Goal: Find contact information: Find contact information

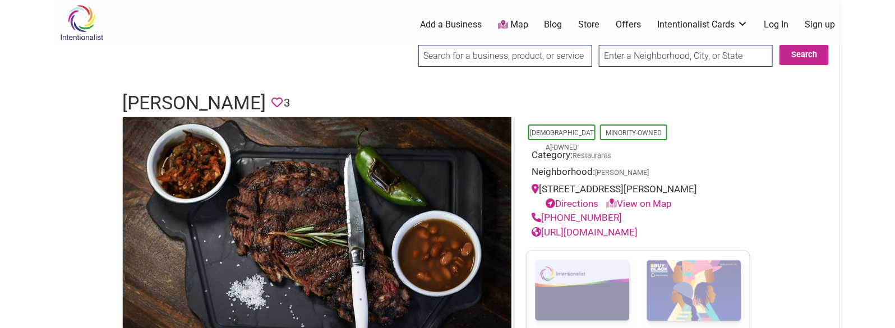
click at [179, 110] on h1 "[PERSON_NAME]" at bounding box center [194, 103] width 144 height 27
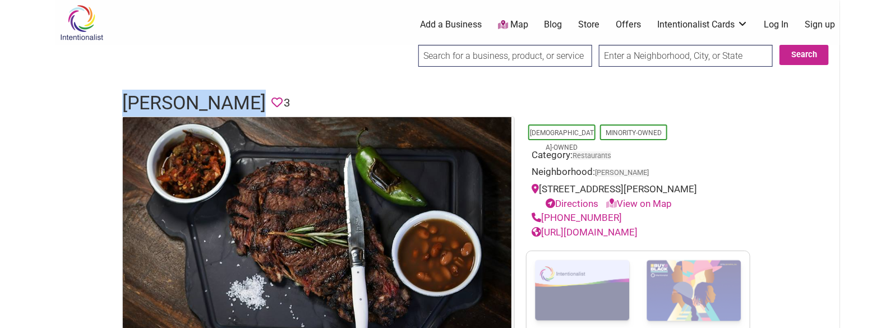
click at [179, 110] on h1 "[PERSON_NAME]" at bounding box center [194, 103] width 144 height 27
copy h1 "[PERSON_NAME]"
drag, startPoint x: 620, startPoint y: 219, endPoint x: 544, endPoint y: 219, distance: 76.3
click at [544, 219] on div "[PHONE_NUMBER]" at bounding box center [638, 218] width 213 height 15
copy link "[PHONE_NUMBER]"
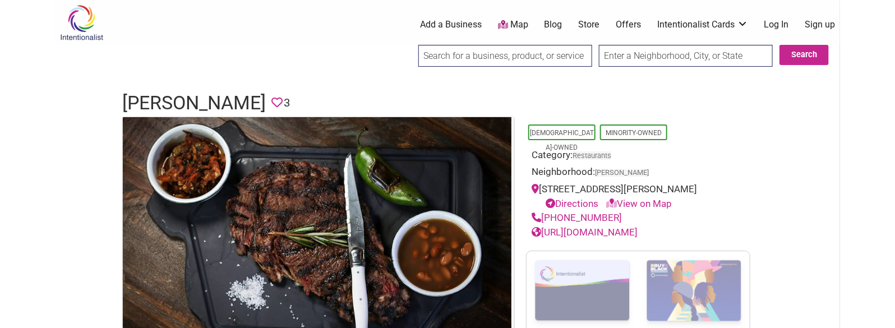
click at [213, 102] on h1 "[PERSON_NAME]" at bounding box center [194, 103] width 144 height 27
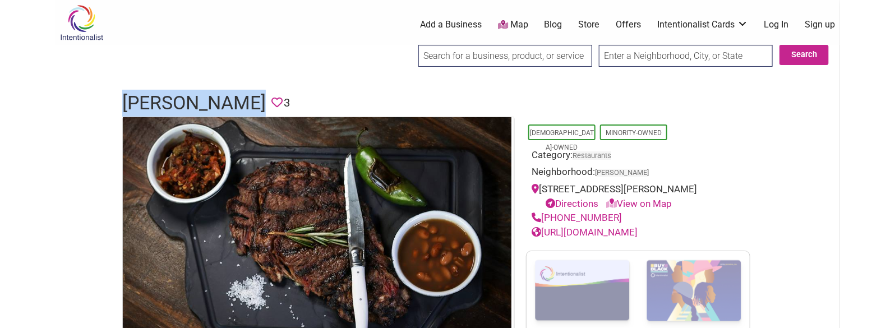
click at [213, 102] on h1 "[PERSON_NAME]" at bounding box center [194, 103] width 144 height 27
